Goal: Task Accomplishment & Management: Manage account settings

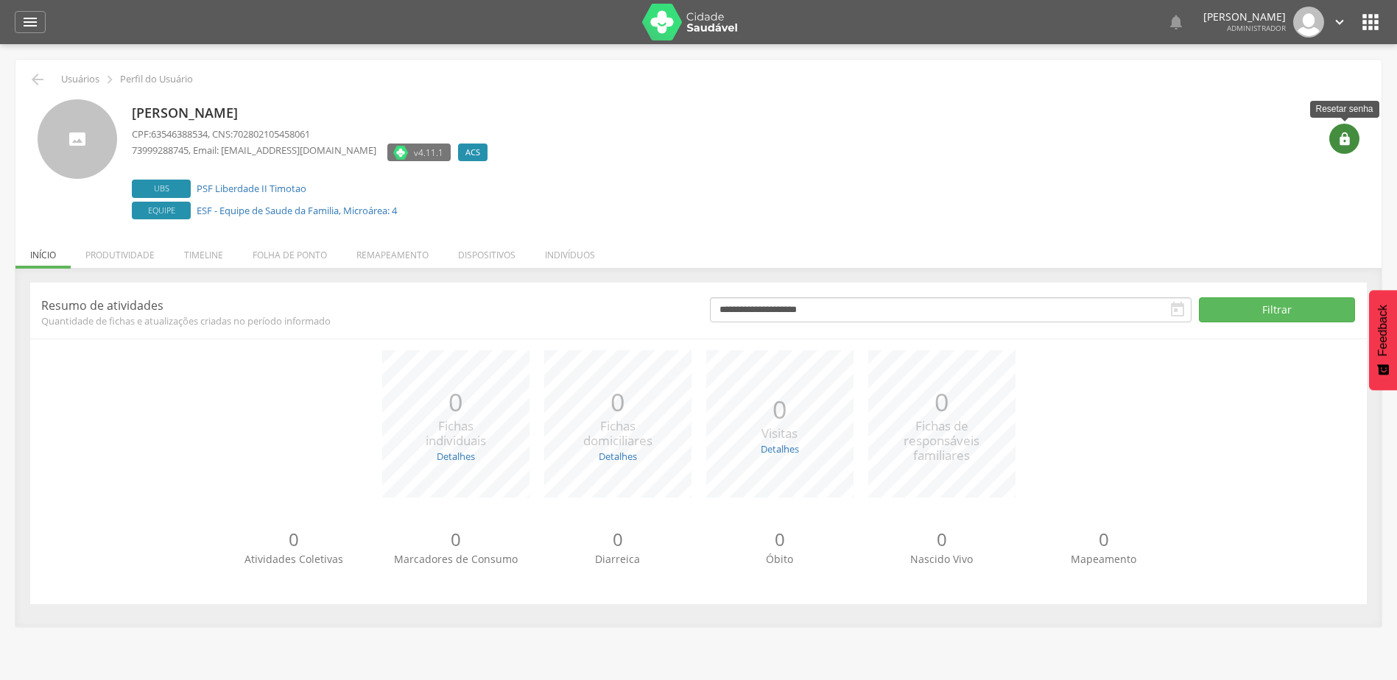
click at [1341, 134] on icon "" at bounding box center [1344, 139] width 15 height 15
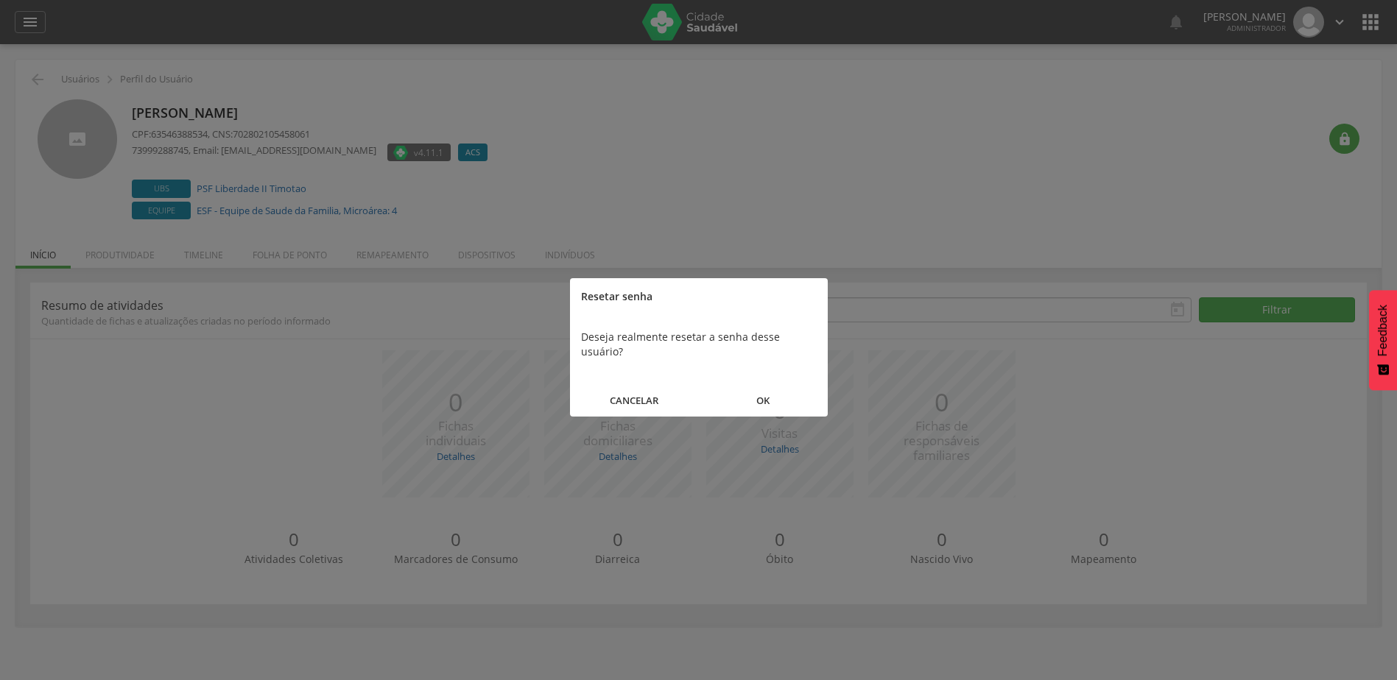
click at [761, 391] on button "OK" at bounding box center [763, 401] width 129 height 32
click at [720, 388] on button "FECHAR" at bounding box center [699, 386] width 258 height 32
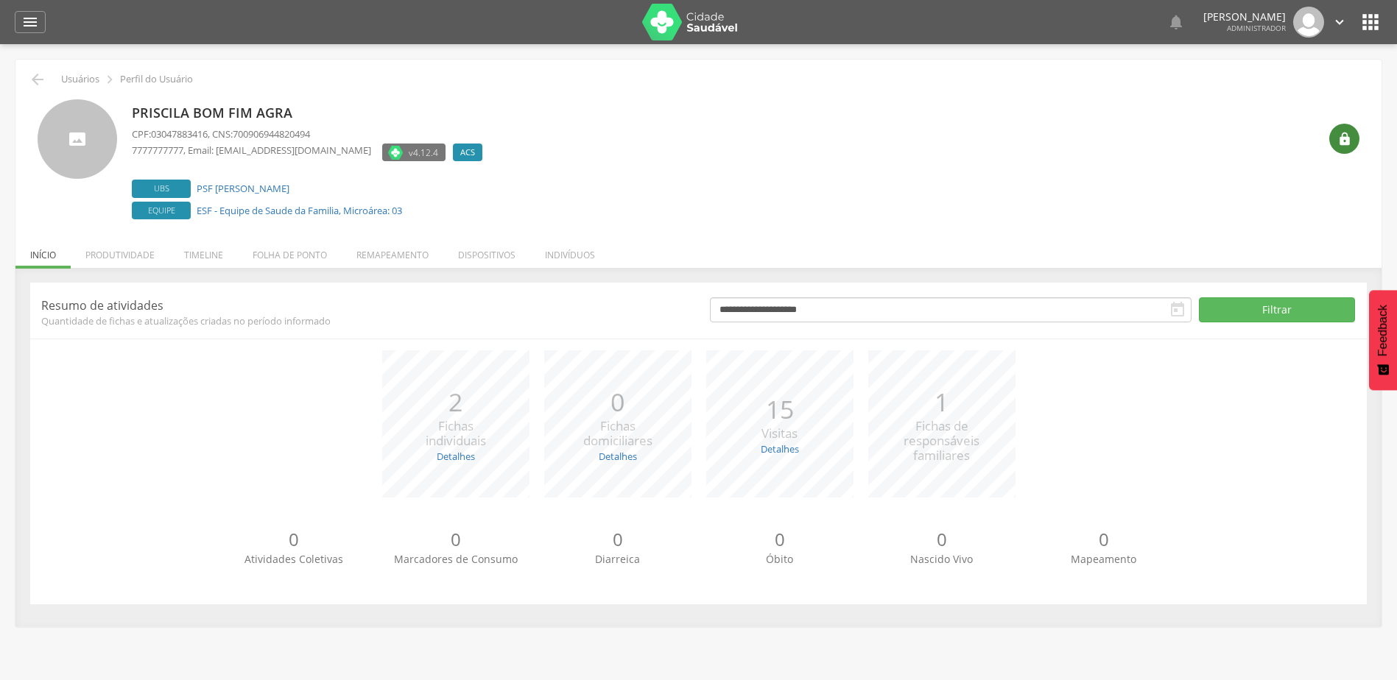
click at [1355, 146] on div "" at bounding box center [1344, 139] width 30 height 30
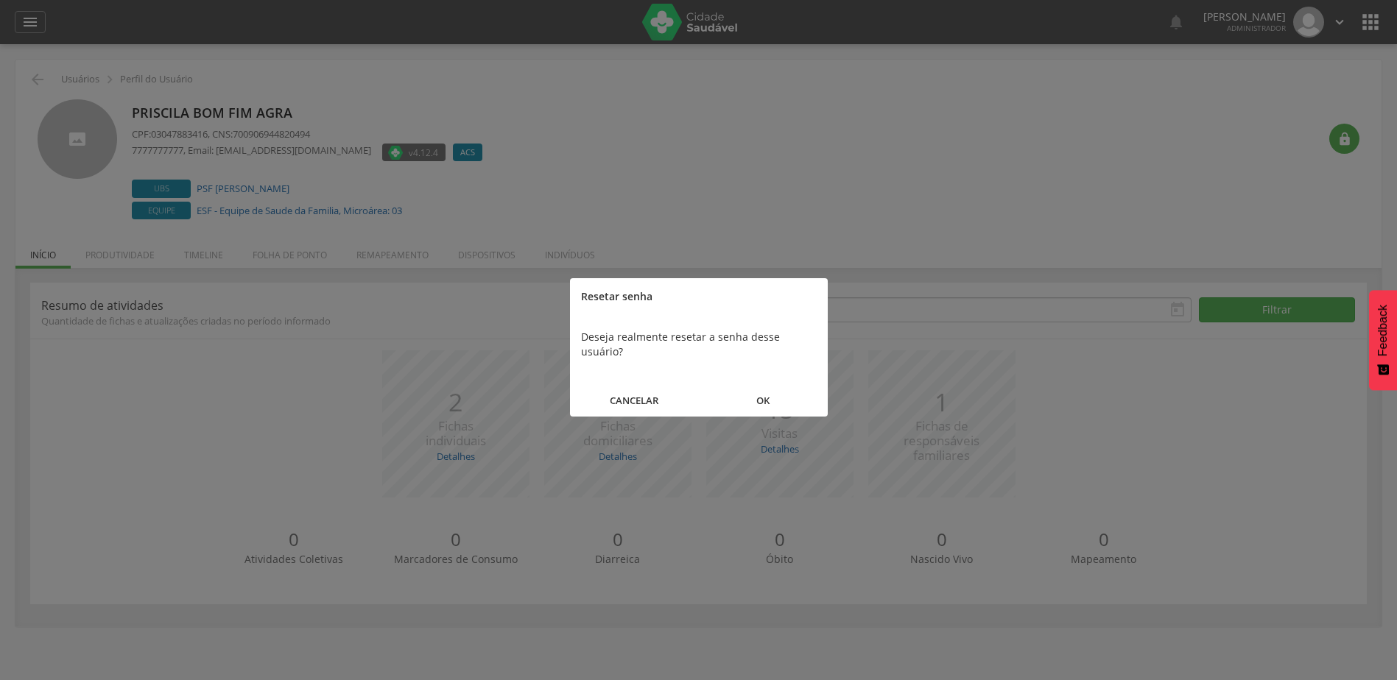
click at [764, 386] on button "OK" at bounding box center [763, 401] width 129 height 32
